Goal: Information Seeking & Learning: Learn about a topic

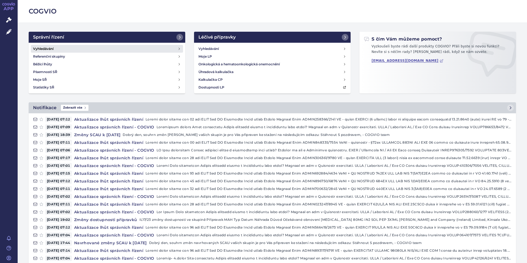
click at [63, 45] on link "Vyhledávání" at bounding box center [107, 49] width 152 height 8
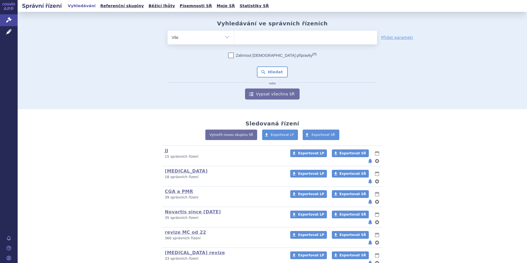
click at [289, 35] on ul at bounding box center [305, 37] width 143 height 12
click at [234, 35] on select at bounding box center [234, 37] width 0 height 14
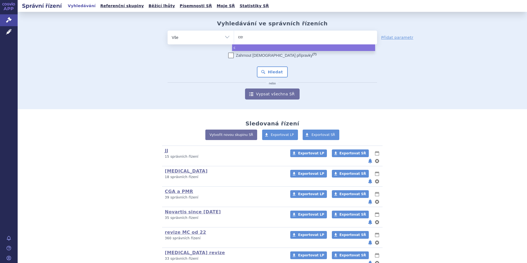
type input "cose"
type input "cosent"
type input "[MEDICAL_DATA]"
select select "[MEDICAL_DATA]"
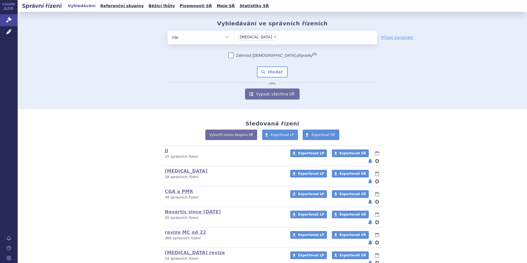
click at [265, 78] on div "Zahrnout bratrské přípravky (?) * Pozor, hledání dle vyhledávacího parametru In…" at bounding box center [273, 76] width 210 height 47
click at [269, 69] on button "Hledat" at bounding box center [272, 71] width 31 height 11
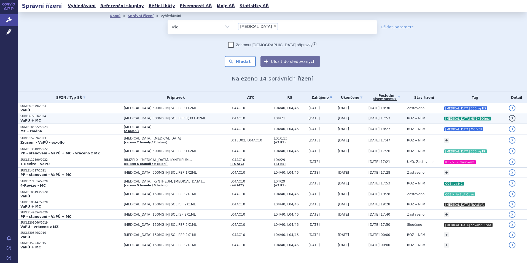
click at [335, 119] on td "[DATE]" at bounding box center [350, 118] width 31 height 10
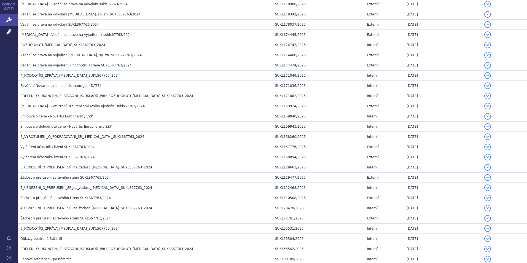
scroll to position [221, 0]
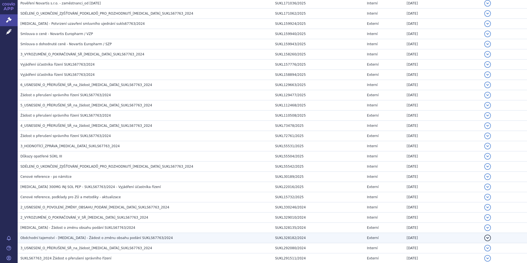
click at [66, 241] on td "Obdchodní tajemství - Cosentyx - Žádost o změnu obsahu podání SUKLS67763/2024" at bounding box center [145, 238] width 255 height 10
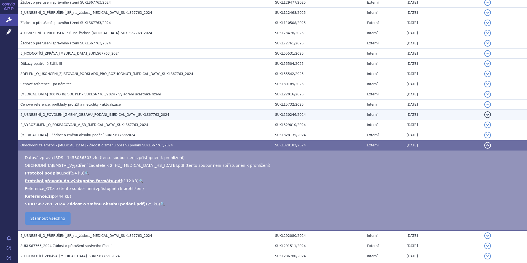
scroll to position [303, 0]
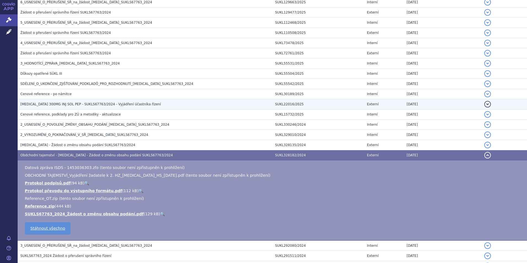
click at [92, 103] on span "COSENTYX 300MG INJ SOL PEP - SUKLS67763/2024 - Vyjádření účastníka řízení" at bounding box center [90, 104] width 141 height 4
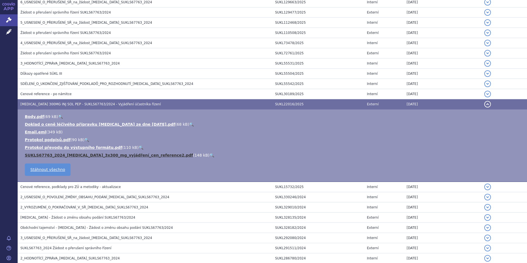
click at [69, 155] on link "SUKLS67763_2024_Cosentyx_3x300_mg_vyjádření_cen_reference2.pdf" at bounding box center [109, 155] width 168 height 4
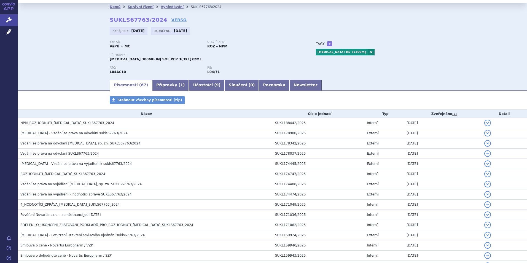
scroll to position [0, 0]
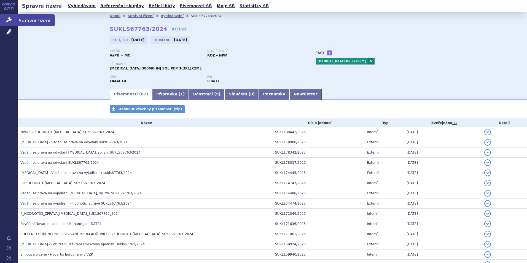
click at [11, 23] on link "Správní řízení" at bounding box center [9, 20] width 18 height 12
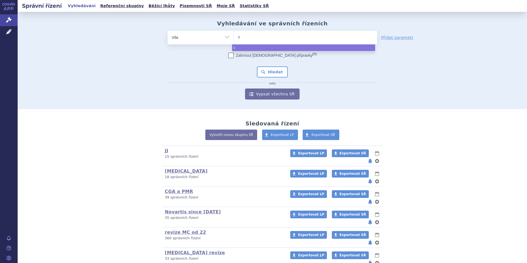
type input "co"
type input "cos"
type input "cosen"
type input "cosent"
type input "[MEDICAL_DATA]"
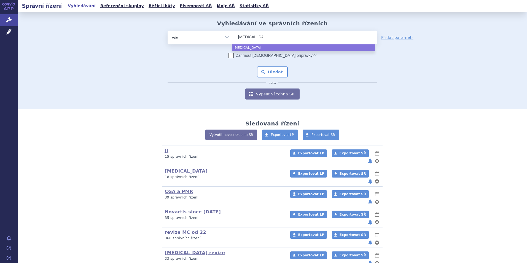
select select "[MEDICAL_DATA]"
click at [274, 76] on button "Hledat" at bounding box center [272, 71] width 31 height 11
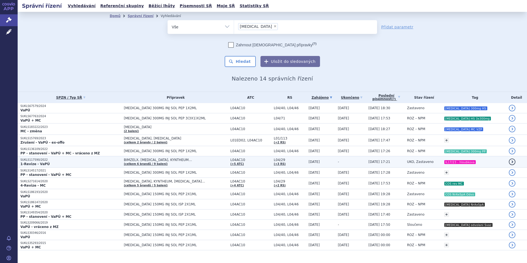
click at [372, 162] on span "[DATE] 17:21" at bounding box center [380, 162] width 22 height 4
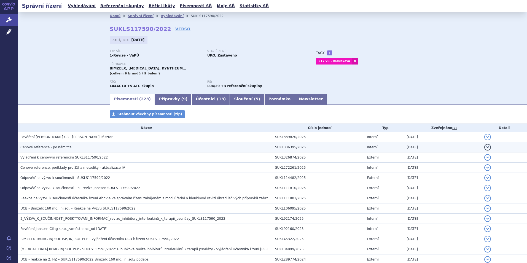
click at [64, 146] on span "Cenové reference - po námitce" at bounding box center [45, 147] width 51 height 4
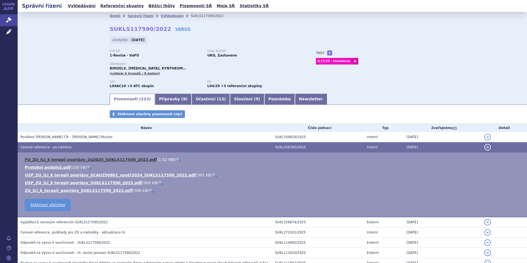
click at [88, 159] on link "FU_ZU_ILi_k terapii psoriázy_2q2025_SUKLS117590_2022.pdf" at bounding box center [91, 159] width 132 height 4
drag, startPoint x: 60, startPoint y: 146, endPoint x: 70, endPoint y: 147, distance: 9.7
click at [60, 146] on span "Cenové reference - po námitce" at bounding box center [45, 147] width 51 height 4
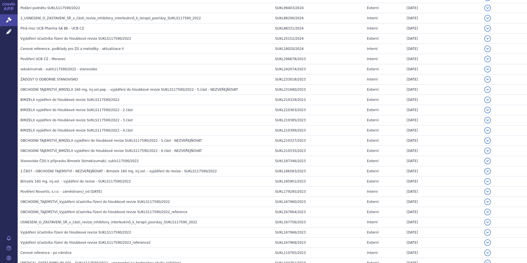
scroll to position [607, 0]
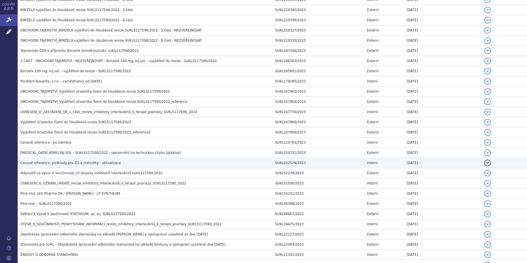
click at [102, 164] on span "Cenové reference, podklady pro ZÚ a metodiky - aktualizace" at bounding box center [70, 163] width 100 height 4
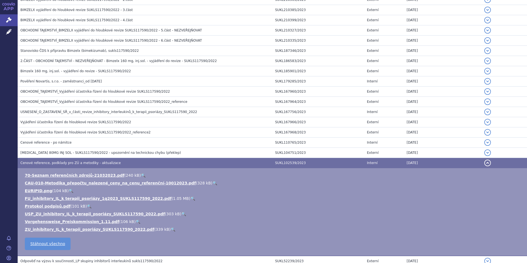
click at [102, 164] on span "Cenové reference, podklady pro ZÚ a metodiky - aktualizace" at bounding box center [70, 163] width 100 height 4
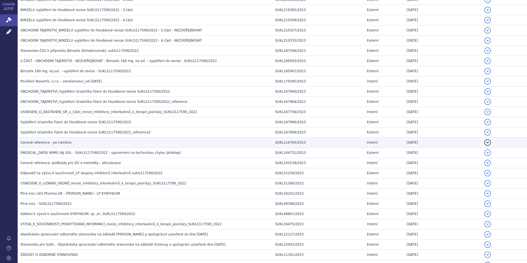
click at [70, 141] on h3 "Cenové reference - po námitce" at bounding box center [146, 143] width 252 height 6
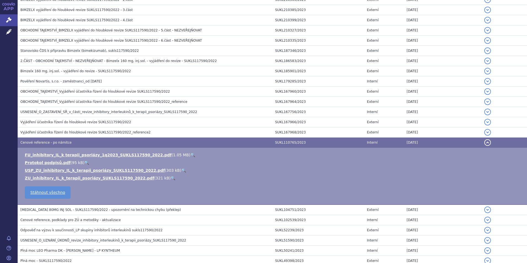
click at [70, 141] on h3 "Cenové reference - po námitce" at bounding box center [146, 143] width 252 height 6
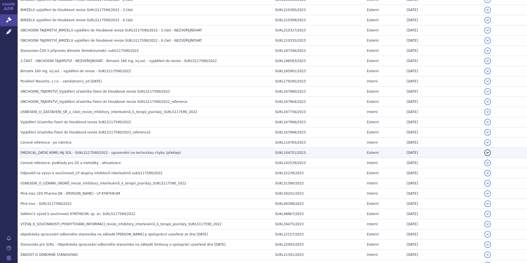
click at [74, 151] on span "TALTZ 80MG INJ SOL - SUKLS117590/2022 - upozornění na technickou chybu (překlep)" at bounding box center [100, 153] width 161 height 4
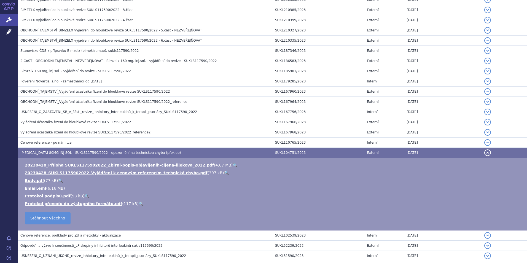
click at [74, 151] on span "TALTZ 80MG INJ SOL - SUKLS117590/2022 - upozornění na technickou chybu (překlep)" at bounding box center [100, 153] width 161 height 4
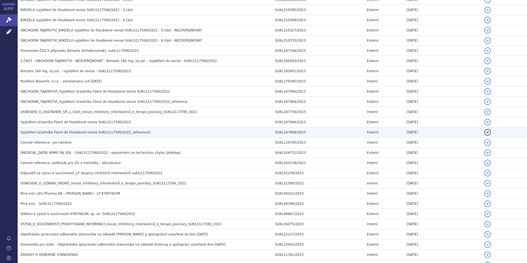
click at [71, 128] on td "Vyjádření účastníka řízení do hloubkové revize SUKLS117590/2022_reference2" at bounding box center [145, 132] width 255 height 10
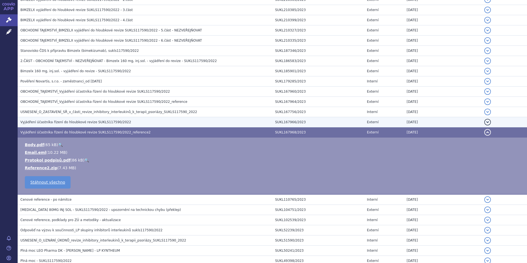
click at [74, 123] on span "Vyjádření účastníka řízení do hloubkové revize SUKLS117590/2022" at bounding box center [75, 122] width 111 height 4
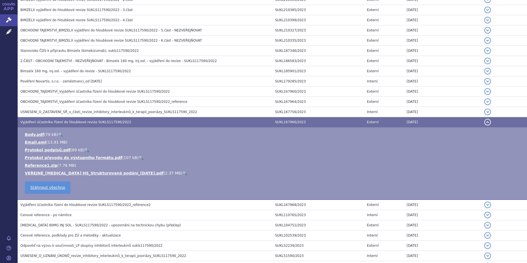
click at [66, 121] on span "Vyjádření účastníka řízení do hloubkové revize SUKLS117590/2022" at bounding box center [75, 122] width 111 height 4
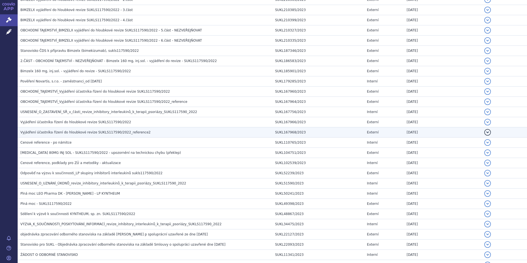
click at [68, 130] on h3 "Vyjádření účastníka řízení do hloubkové revize SUKLS117590/2022_reference2" at bounding box center [146, 133] width 252 height 6
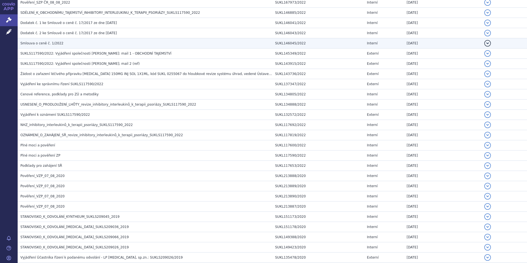
scroll to position [1406, 0]
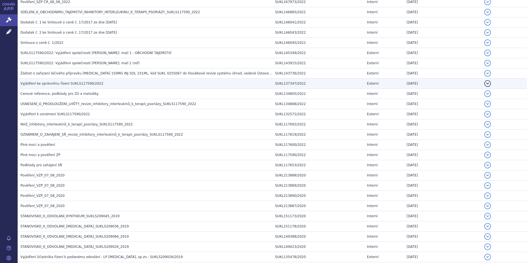
click at [95, 86] on h3 "Vyjádření ke správnímu řízení SUKLS117590/2022" at bounding box center [146, 84] width 252 height 6
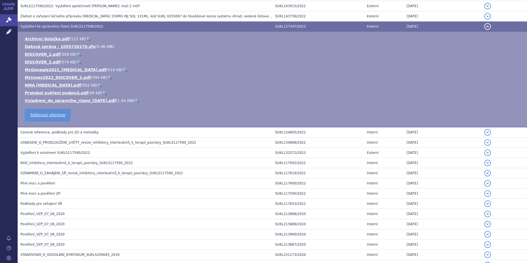
scroll to position [1349, 0]
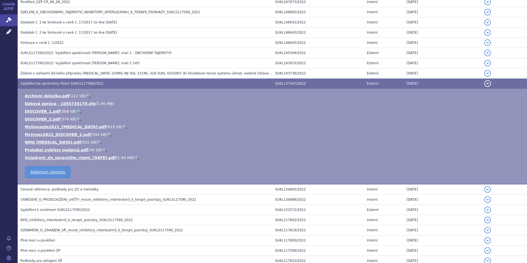
click at [95, 86] on h3 "Vyjádření ke správnímu řízení SUKLS117590/2022" at bounding box center [146, 84] width 252 height 6
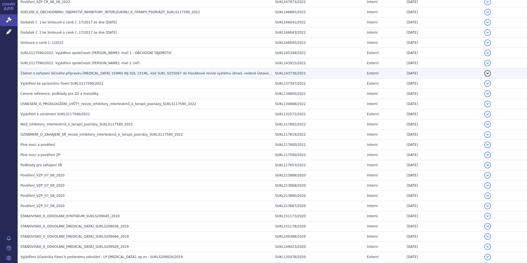
click at [101, 77] on td "Žádost o zařazení léčivého přípravku SKYRIZI 150MG INJ SOL 1X1ML, kód SUKL 0255…" at bounding box center [145, 73] width 255 height 10
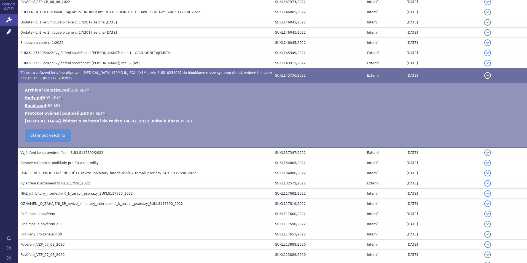
click at [101, 77] on h3 "Žádost o zařazení léčivého přípravku SKYRIZI 150MG INJ SOL 1X1ML, kód SUKL 0255…" at bounding box center [146, 75] width 252 height 11
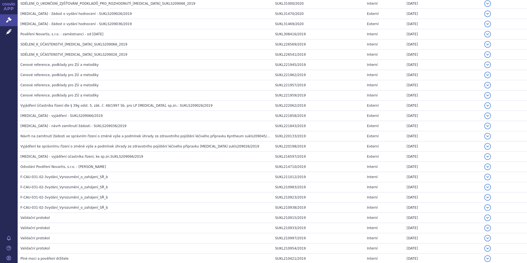
scroll to position [2038, 0]
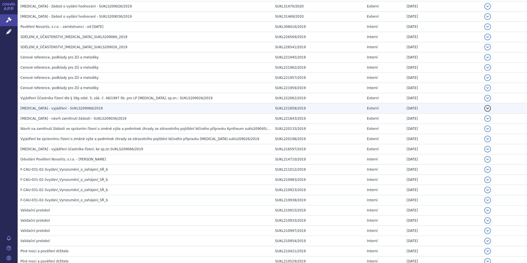
click at [74, 108] on span "Cosentyx - vyjádření - SUKLS209066/2019" at bounding box center [61, 108] width 82 height 4
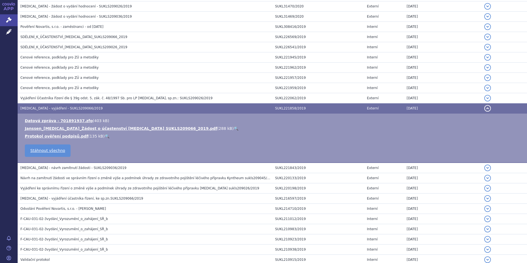
click at [78, 108] on span "Cosentyx - vyjádření - SUKLS209066/2019" at bounding box center [61, 108] width 82 height 4
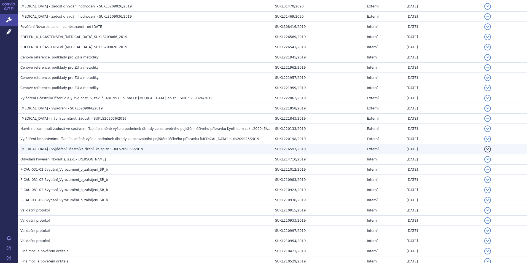
click at [77, 152] on h3 "COSENTYX - vyjádření účastníka řízení, ke sp.zn.SUKLS209066/2019" at bounding box center [146, 149] width 252 height 6
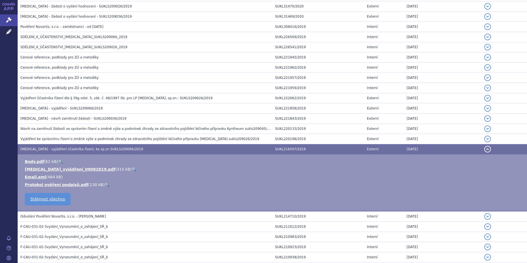
click at [77, 166] on ul "Body.pdf ( 62 kB ) 🔍 COSENTYX_vyjádření_09082019.pdf ( 315 kB ) 🔍 Email.eml" at bounding box center [272, 173] width 498 height 29
click at [77, 167] on link "COSENTYX_vyjádření_09082019.pdf" at bounding box center [70, 169] width 90 height 4
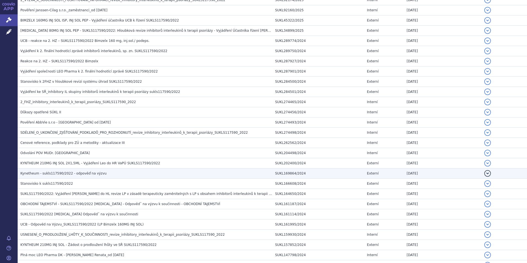
scroll to position [108, 0]
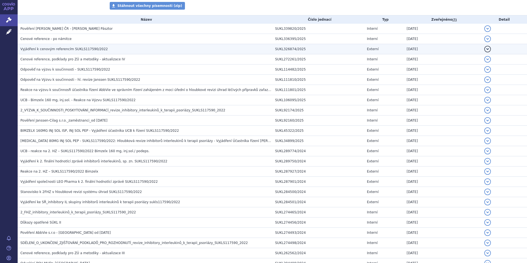
click at [76, 46] on td "Vyjádření k cenovým referencím SUKLS117590/2022" at bounding box center [145, 49] width 255 height 10
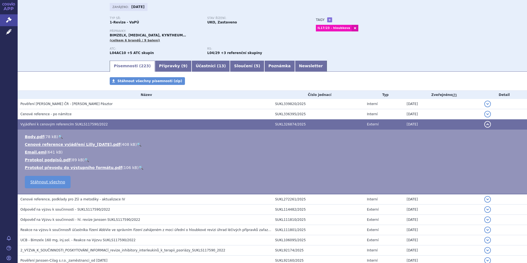
scroll to position [0, 0]
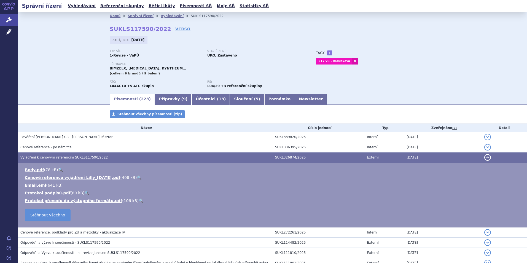
click at [134, 31] on strong "SUKLS117590/2022" at bounding box center [140, 29] width 61 height 7
copy strong "SUKLS117590"
click at [150, 30] on strong "SUKLS117590/2022" at bounding box center [140, 29] width 61 height 7
drag, startPoint x: 158, startPoint y: 29, endPoint x: 108, endPoint y: 31, distance: 49.4
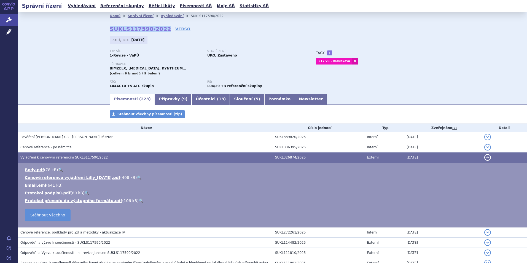
click at [110, 31] on strong "SUKLS117590/2022" at bounding box center [140, 29] width 61 height 7
copy strong "SUKLS117590/2022"
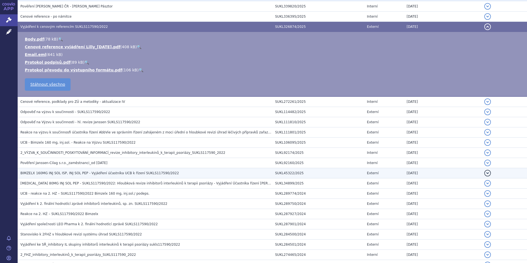
scroll to position [138, 0]
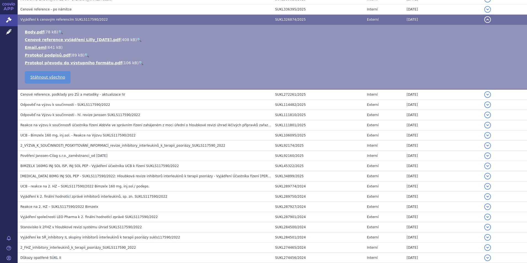
click at [55, 249] on span "2_FHZ_inhibitory_interleukinů_k_terapii_psoriázy_SUKLS117590_2022" at bounding box center [78, 248] width 116 height 4
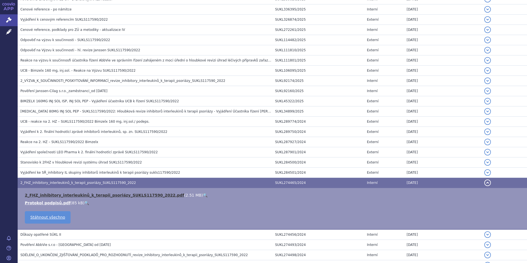
click at [82, 196] on link "2_FHZ_inhibitory_interleukinů_k_terapii_psoriázy_SUKLS117590_2022.pdf" at bounding box center [104, 195] width 159 height 4
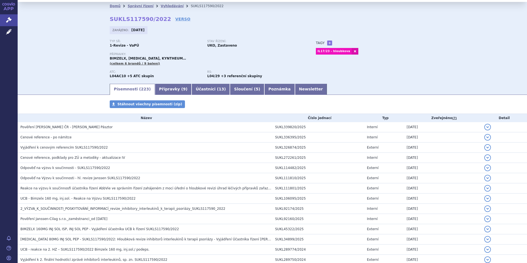
scroll to position [0, 0]
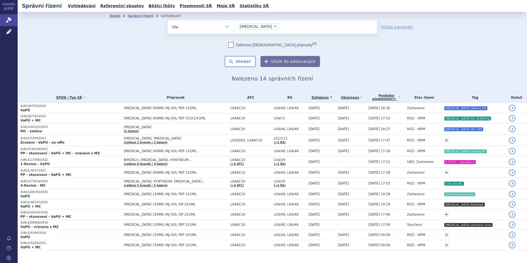
click at [254, 27] on li "× cosentyx" at bounding box center [258, 26] width 40 height 7
click at [234, 27] on select "cosentyx" at bounding box center [234, 27] width 0 height 14
click at [273, 28] on span "×" at bounding box center [274, 26] width 3 height 3
click at [234, 28] on select "cosentyx" at bounding box center [234, 27] width 0 height 14
select select
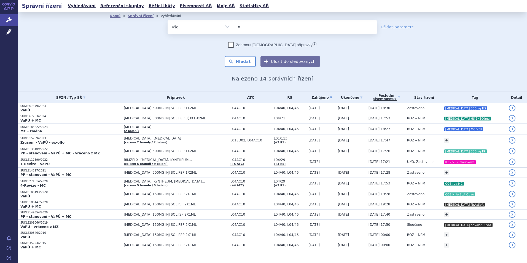
type input "en"
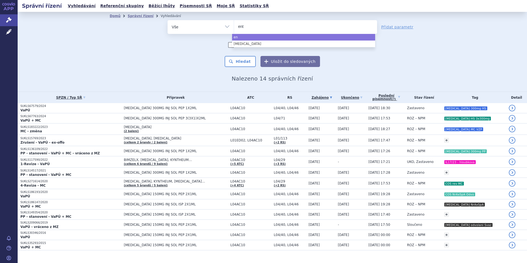
type input "entr"
type input "entre"
type input "entres"
type input "entresto"
select select "[MEDICAL_DATA]"
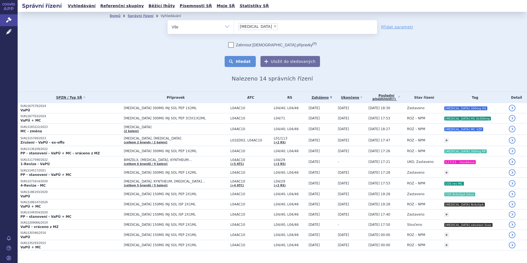
click at [238, 64] on button "Hledat" at bounding box center [240, 61] width 31 height 11
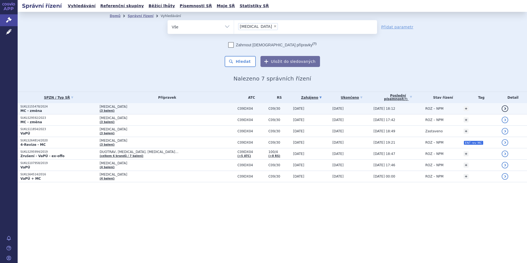
click at [86, 111] on p "MC - změna" at bounding box center [58, 111] width 76 height 4
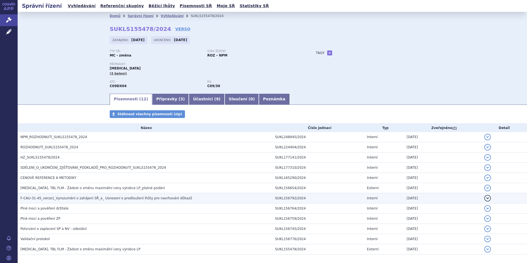
scroll to position [25, 0]
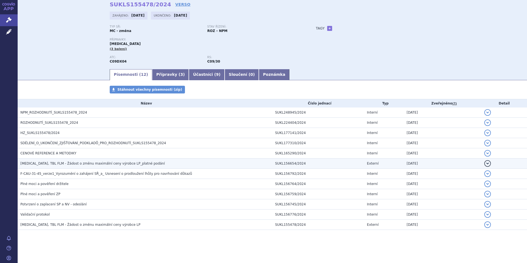
click at [79, 167] on td "[MEDICAL_DATA], TBL FLM - Žádost o změnu maximální ceny výrobce LP_platné podání" at bounding box center [145, 164] width 255 height 10
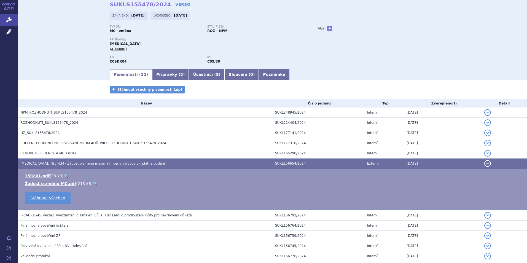
click at [79, 167] on td "[MEDICAL_DATA], TBL FLM - Žádost o změnu maximální ceny výrobce LP_platné podání" at bounding box center [145, 164] width 255 height 10
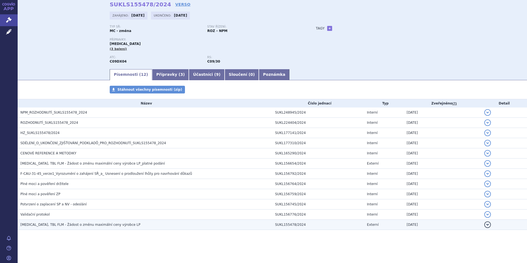
click at [77, 224] on span "ENTRESTO, TBL FLM - Žádost o změnu maximální ceny výrobce LP" at bounding box center [80, 225] width 120 height 4
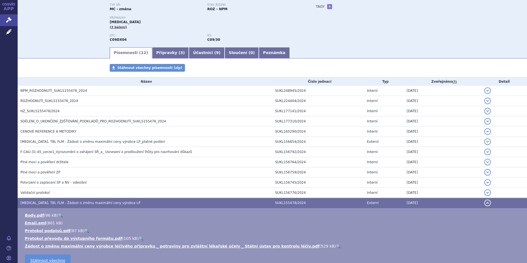
scroll to position [89, 0]
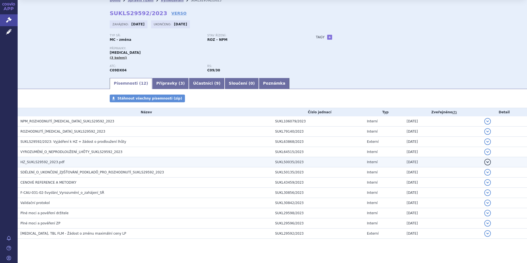
scroll to position [25, 0]
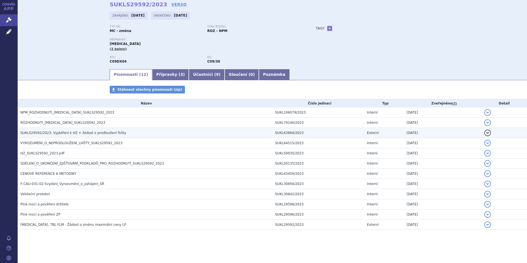
click at [69, 133] on span "SUKLS29592/2023: Vyjádření k HZ + žádost o prodloužení lhůty" at bounding box center [73, 133] width 106 height 4
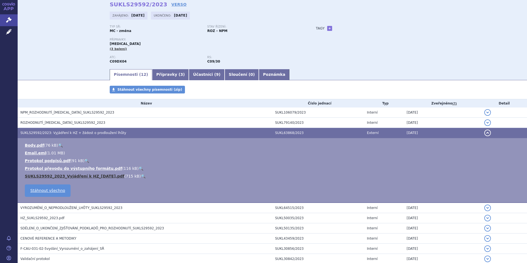
click at [77, 177] on link "SUKLS29592_2023_Vyjádření k HZ_23.03.08.pdf" at bounding box center [75, 176] width 100 height 4
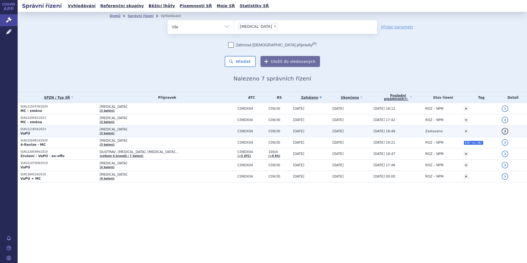
click at [36, 128] on p "SUKLS11854/2023" at bounding box center [58, 129] width 76 height 4
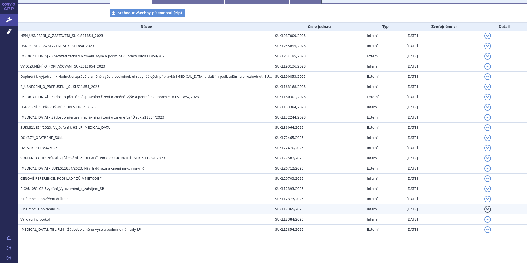
scroll to position [106, 0]
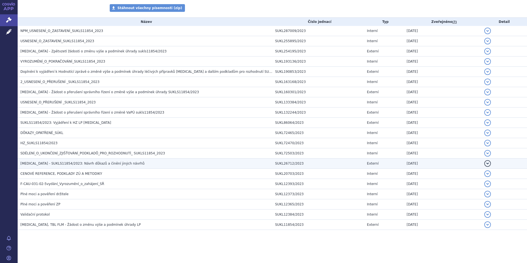
click at [55, 165] on span "ENTRESTO - SUKLS11854/2023: Návrh důkazů a činění jiných návrhů" at bounding box center [82, 164] width 124 height 4
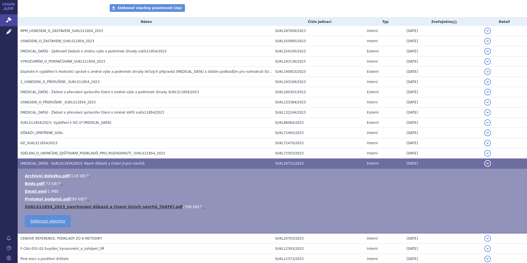
click at [78, 205] on link "SUKLS11854_2023_navrhování důkazů a činení jiných návrhů_23.01.30.pdf" at bounding box center [104, 207] width 158 height 4
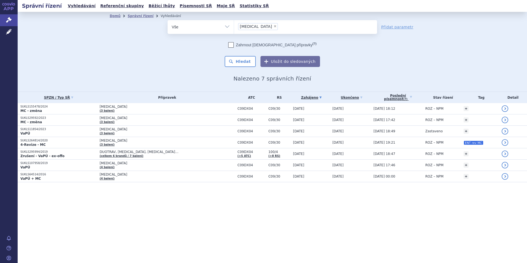
click at [273, 26] on span "×" at bounding box center [274, 26] width 3 height 3
click at [234, 26] on select "entresto" at bounding box center [234, 27] width 0 height 14
select select
type input "le"
type input "leq"
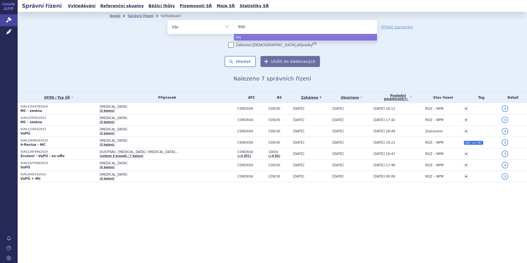
type input "leqvi"
type input "leqvio"
select select "leqvio"
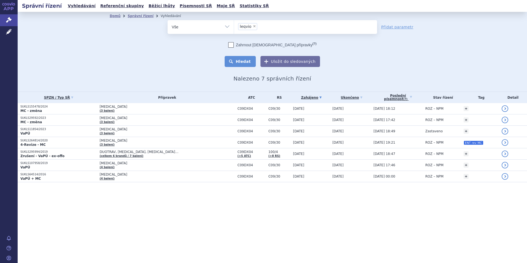
click at [245, 63] on button "Hledat" at bounding box center [240, 61] width 31 height 11
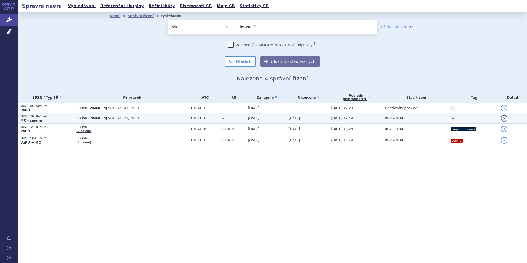
click at [53, 116] on p "SUKLS18268/2024" at bounding box center [46, 116] width 53 height 4
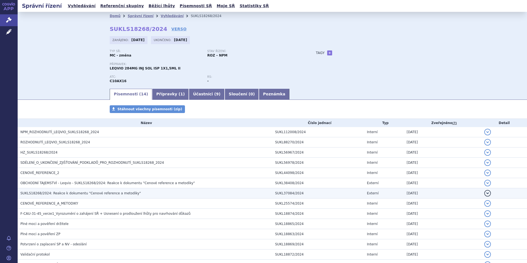
click at [67, 193] on span "SUKLS18268/2024: Reakce k dokumentu "Cenové reference a metodiky"" at bounding box center [80, 193] width 120 height 4
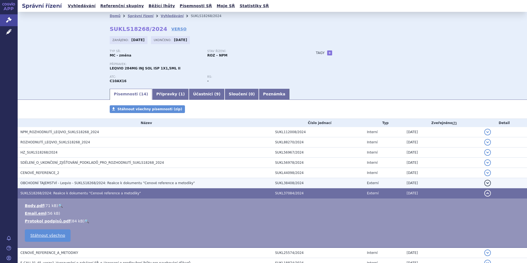
click at [104, 184] on span "OBCHODNÍ TAJEMSTVÍ - Leqvio - SUKLS18268/2024: Reakce k dokumentu "Cenové refer…" at bounding box center [107, 183] width 175 height 4
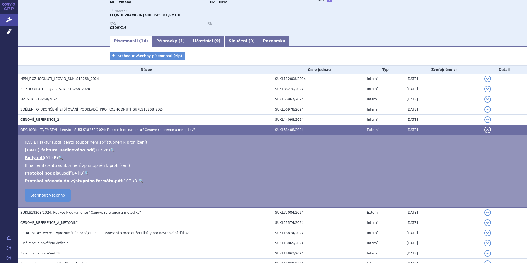
scroll to position [55, 0]
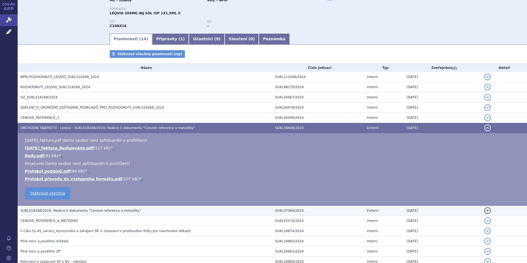
click at [63, 214] on td "SUKLS18268/2024: Reakce k dokumentu "Cenové reference a metodiky"" at bounding box center [145, 210] width 255 height 10
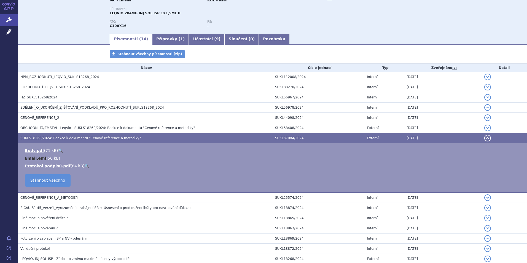
click at [37, 157] on link "Email.eml" at bounding box center [35, 158] width 21 height 4
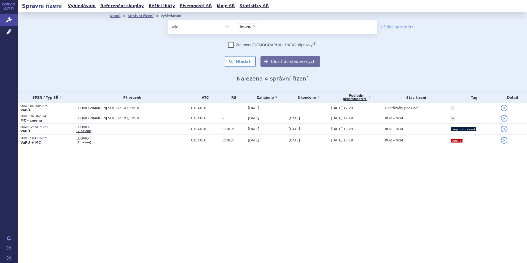
click at [253, 28] on span "×" at bounding box center [254, 26] width 3 height 3
click at [234, 28] on select "leqvio" at bounding box center [234, 27] width 0 height 14
select select
type input "fab"
type input "fabha"
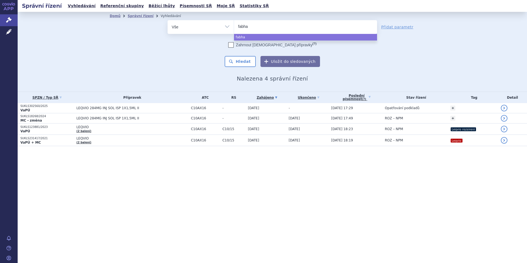
type input "fabhal"
type input "fabhalt"
type input "fabhalta"
select select "fabhalta"
click at [247, 68] on div "Domů Správní řízení Vyhledávání Vyhledávání ve správních řízeních odstranit Vše…" at bounding box center [272, 51] width 347 height 62
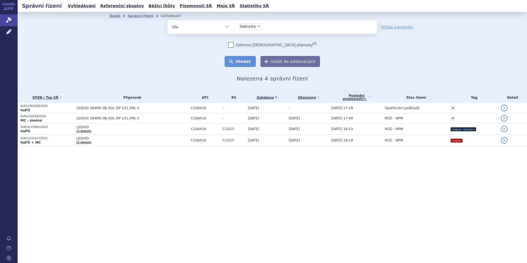
click at [248, 65] on button "Hledat" at bounding box center [240, 61] width 31 height 11
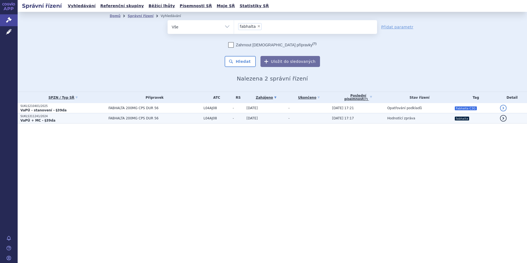
click at [48, 122] on strong "VaPÚ + MC - §39da" at bounding box center [37, 121] width 35 height 4
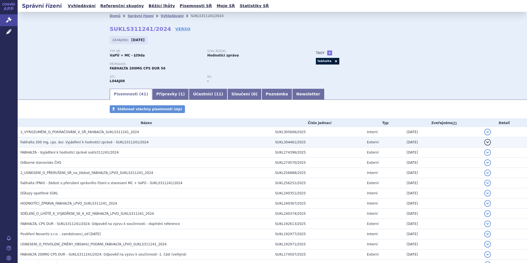
click at [59, 143] on span "Fabhalta 200 mg, cps. dur. Vyjádření k hodnotící zprávě - SUKLS311241/2024" at bounding box center [84, 142] width 128 height 4
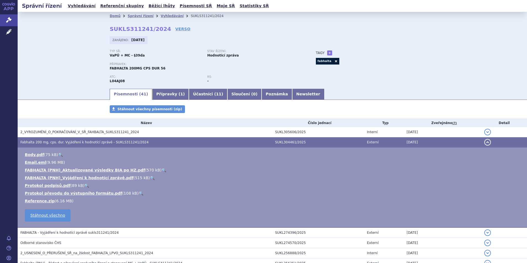
click at [59, 143] on span "Fabhalta 200 mg, cps. dur. Vyjádření k hodnotící zprávě - SUKLS311241/2024" at bounding box center [84, 142] width 128 height 4
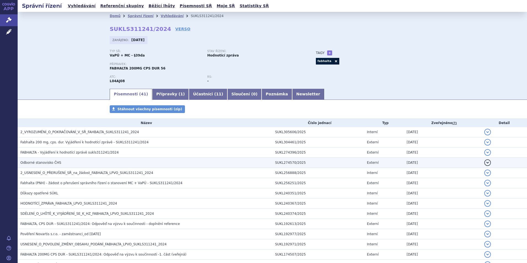
click at [60, 161] on h3 "Odborné stanovisko ČHS" at bounding box center [146, 163] width 252 height 6
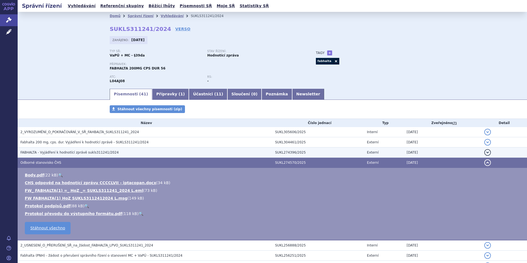
click at [61, 156] on td "FABHALTA - Vyjádření k hodnotící zprávě sukls311241/2024" at bounding box center [145, 152] width 255 height 10
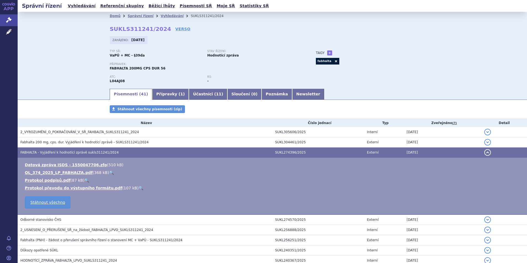
click at [61, 156] on td "FABHALTA - Vyjádření k hodnotící zprávě sukls311241/2024" at bounding box center [145, 152] width 255 height 10
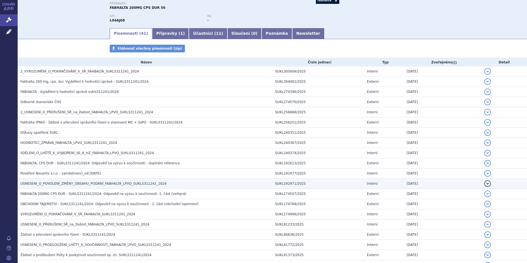
scroll to position [83, 0]
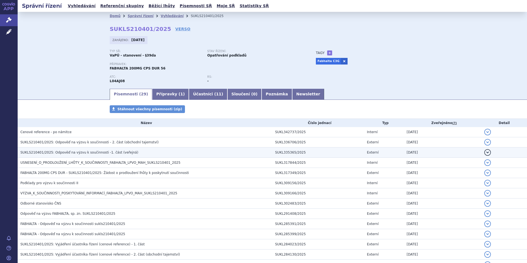
click at [57, 154] on span "SUKLS210401/2025: Odpověď na výzvu k součinnosti -1. část (veřejná)" at bounding box center [79, 153] width 118 height 4
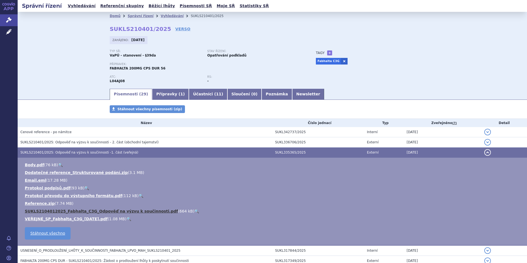
click at [47, 213] on link "SUKLS2104012025_Fabhalta_C3G_Odpověď na výzvu k součinnosti.pdf" at bounding box center [101, 211] width 153 height 4
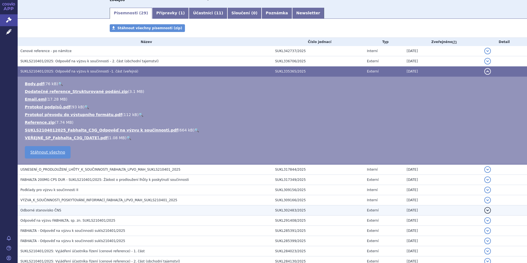
scroll to position [83, 0]
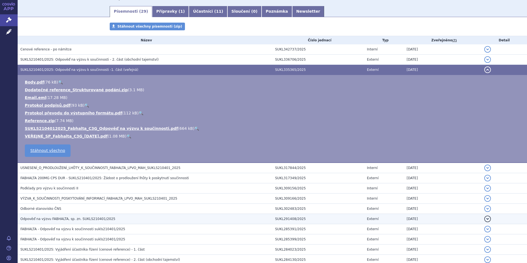
click at [81, 219] on span "Odpověď na výzvu FABHALTA, sp. zn. SUKLS210401/2025" at bounding box center [67, 219] width 95 height 4
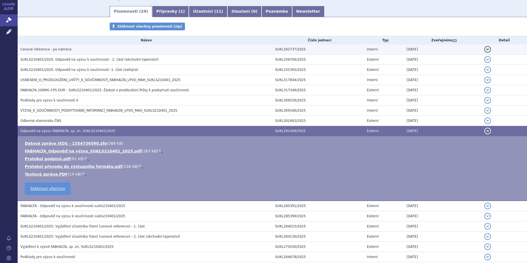
click at [35, 50] on span "Cenové reference - po námitce" at bounding box center [45, 49] width 51 height 4
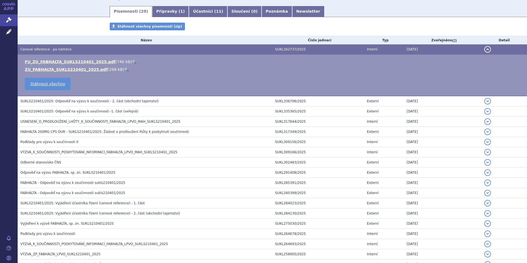
click at [37, 50] on span "Cenové reference - po námitce" at bounding box center [45, 49] width 51 height 4
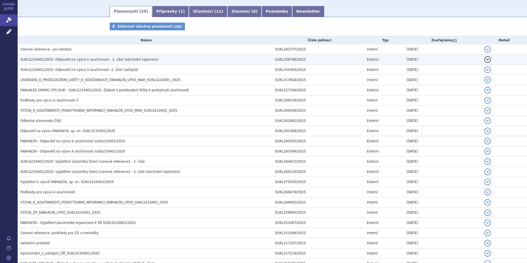
click at [40, 62] on h3 "SUKLS210401/2025: Odpověď na výzvu k součinnosti - 2. část (obchodní tajemství)" at bounding box center [146, 60] width 252 height 6
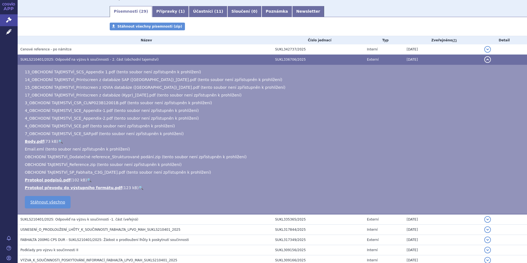
click at [41, 58] on span "SUKLS210401/2025: Odpověď na výzvu k součinnosti - 2. část (obchodní tajemství)" at bounding box center [89, 60] width 138 height 4
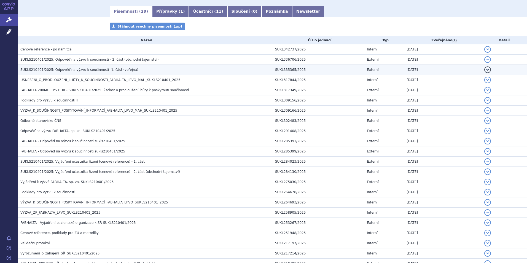
click at [37, 68] on span "SUKLS210401/2025: Odpověď na výzvu k součinnosti -1. část (veřejná)" at bounding box center [79, 70] width 118 height 4
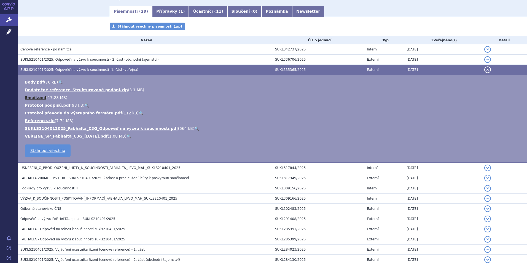
click at [35, 96] on link "Email.eml" at bounding box center [35, 97] width 21 height 4
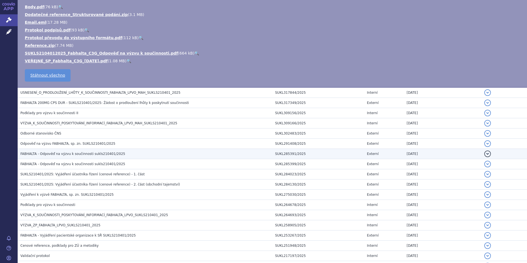
scroll to position [165, 0]
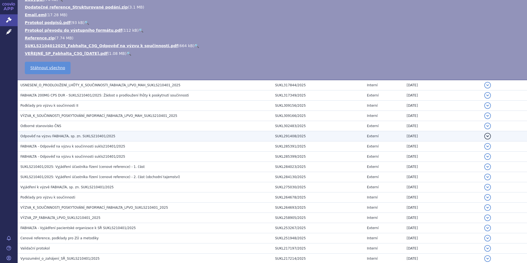
click at [56, 137] on span "Odpověď na výzvu FABHALTA, sp. zn. SUKLS210401/2025" at bounding box center [67, 136] width 95 height 4
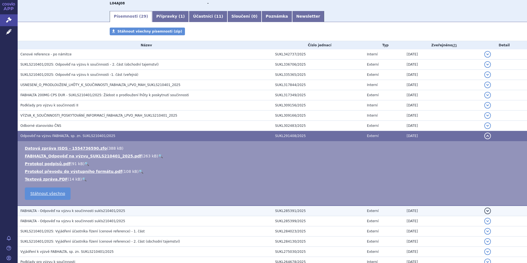
click at [54, 216] on td "FABHALTA - Odpověď na výzvu k součinnosti sukls210401/2025" at bounding box center [145, 211] width 255 height 10
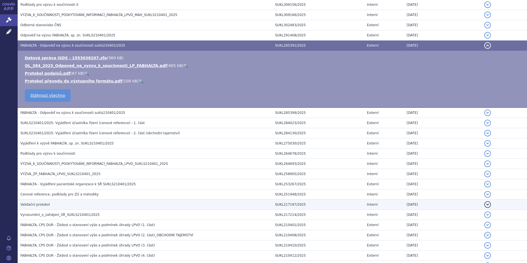
scroll to position [188, 0]
